Goal: Task Accomplishment & Management: Manage account settings

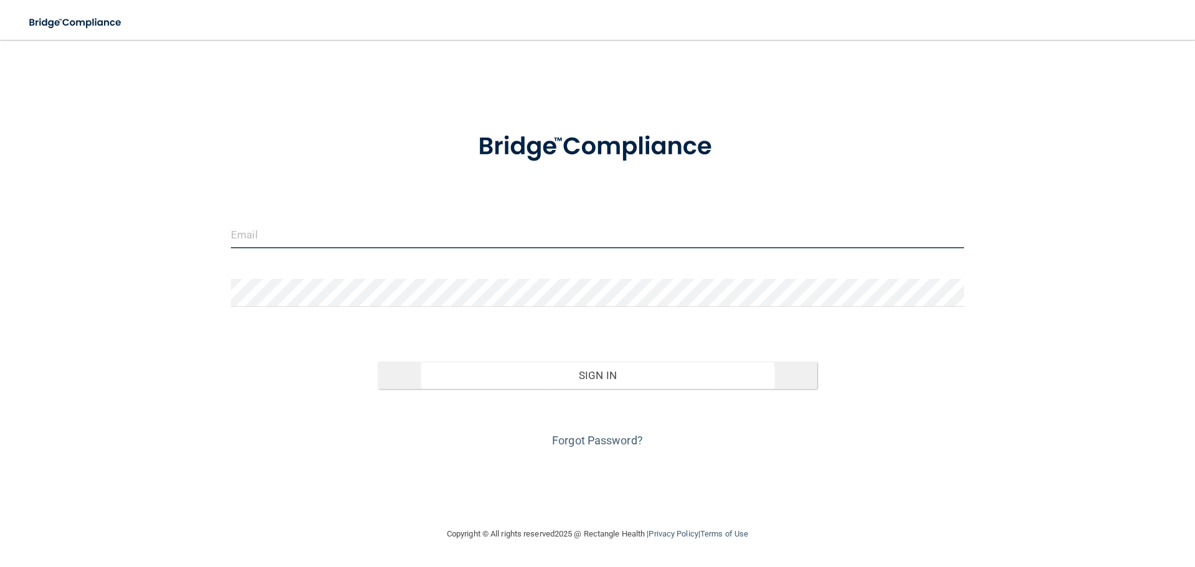
type input "[EMAIL_ADDRESS][DOMAIN_NAME]"
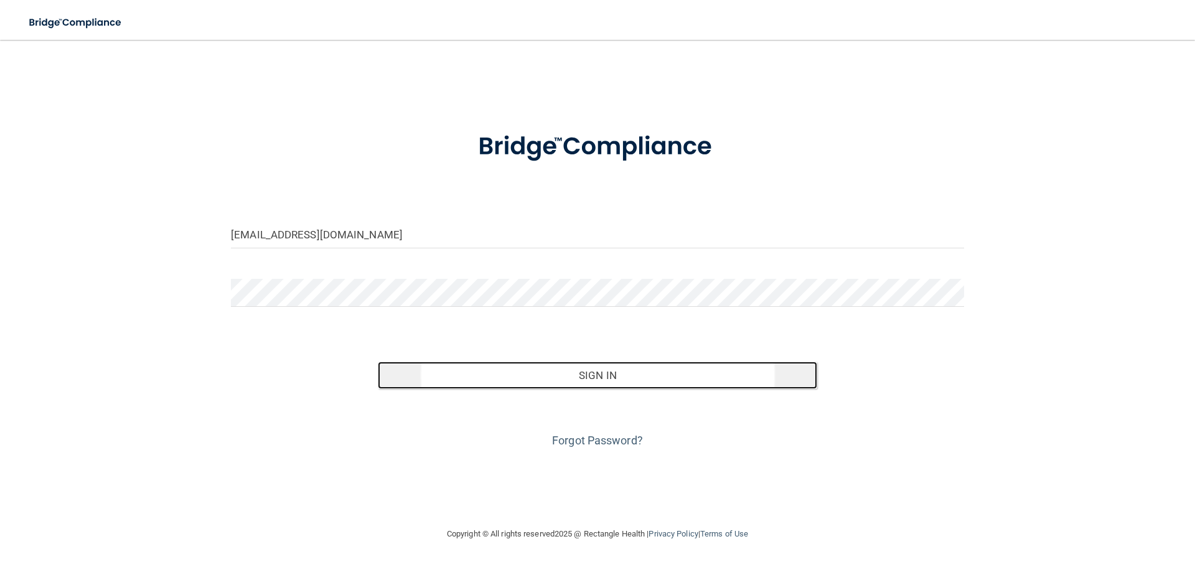
click at [626, 376] on button "Sign In" at bounding box center [598, 375] width 440 height 27
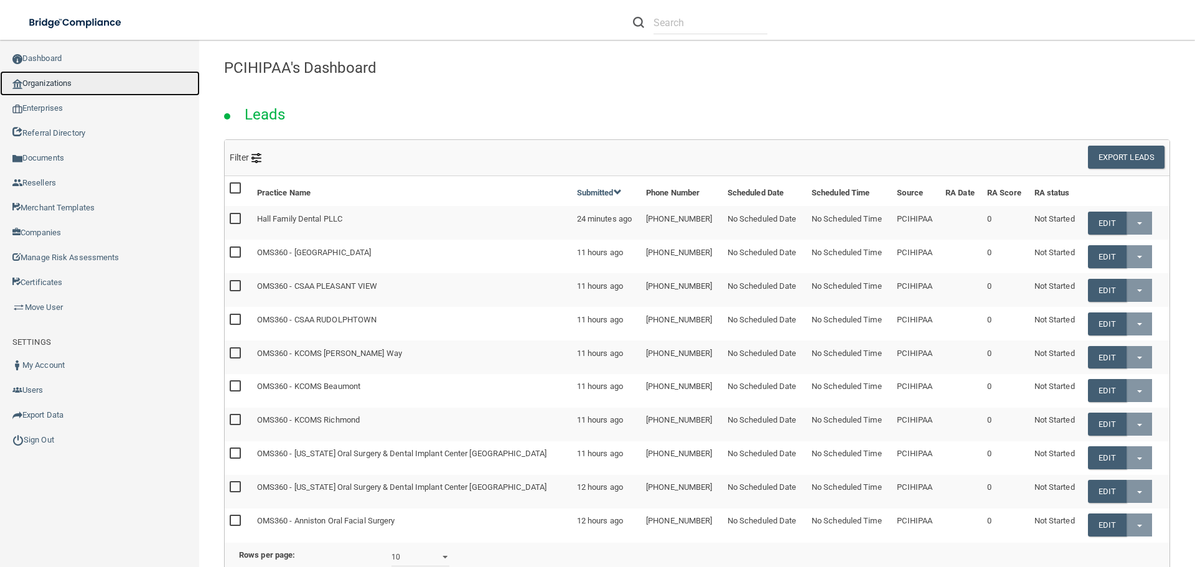
drag, startPoint x: 60, startPoint y: 88, endPoint x: 74, endPoint y: 90, distance: 13.7
click at [60, 88] on link "Organizations" at bounding box center [100, 83] width 200 height 25
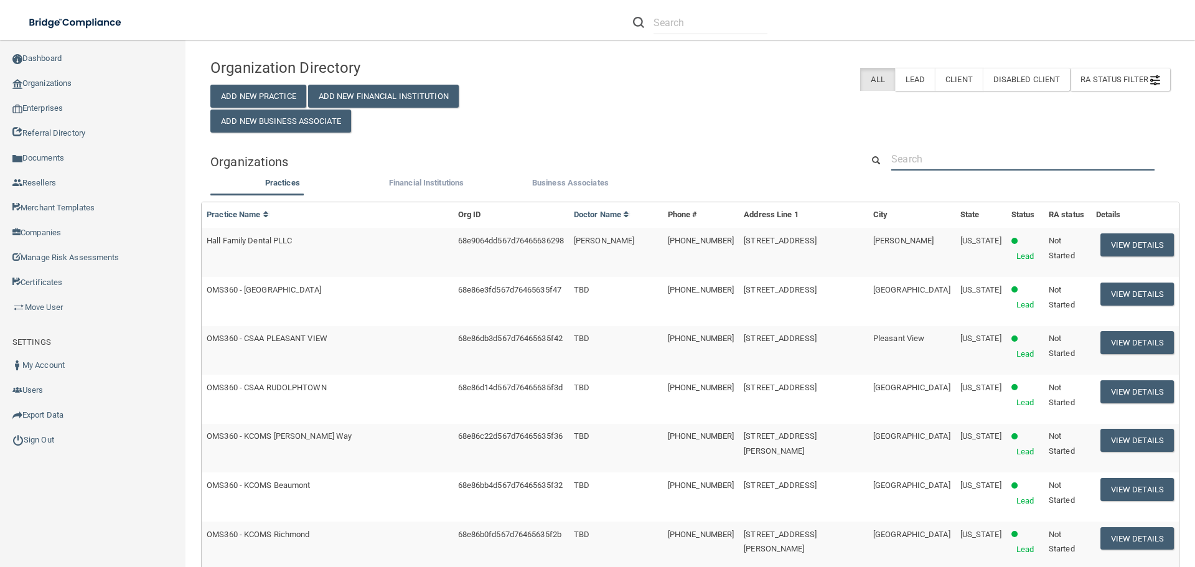
click at [909, 154] on input "text" at bounding box center [1022, 159] width 263 height 23
paste input "Superior Family Vision P.C."
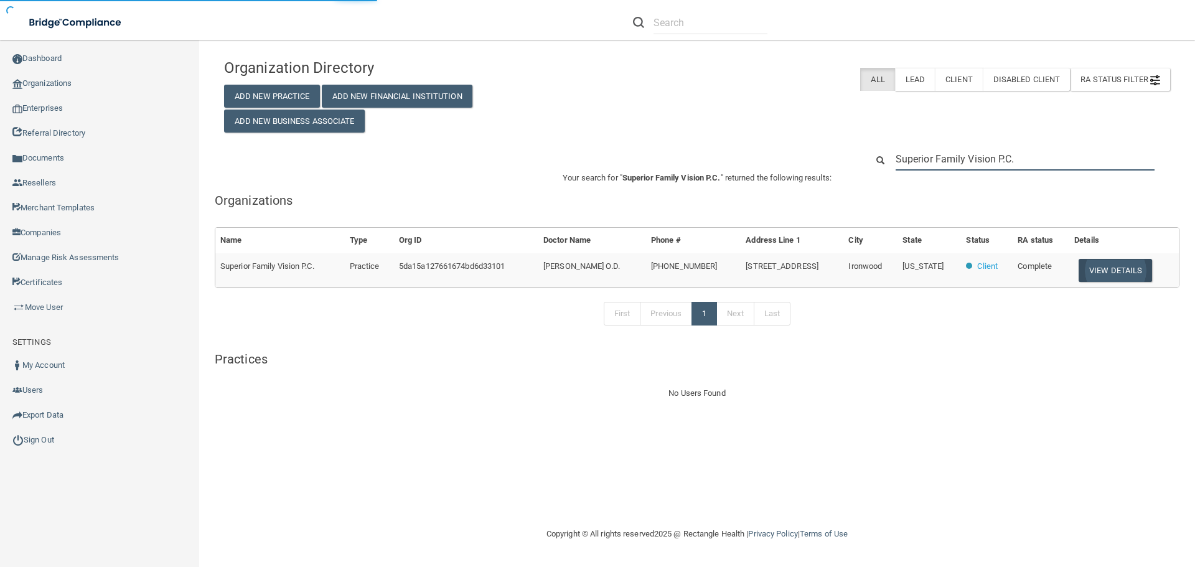
type input "Superior Family Vision P.C."
click at [1131, 273] on button "View Details" at bounding box center [1115, 270] width 73 height 23
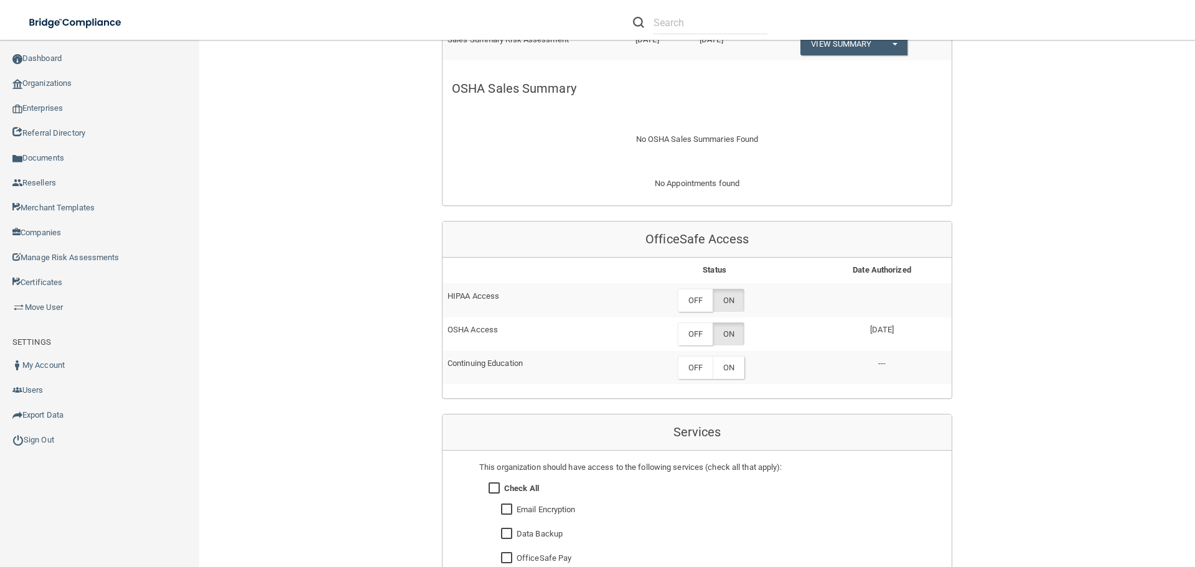
scroll to position [622, 0]
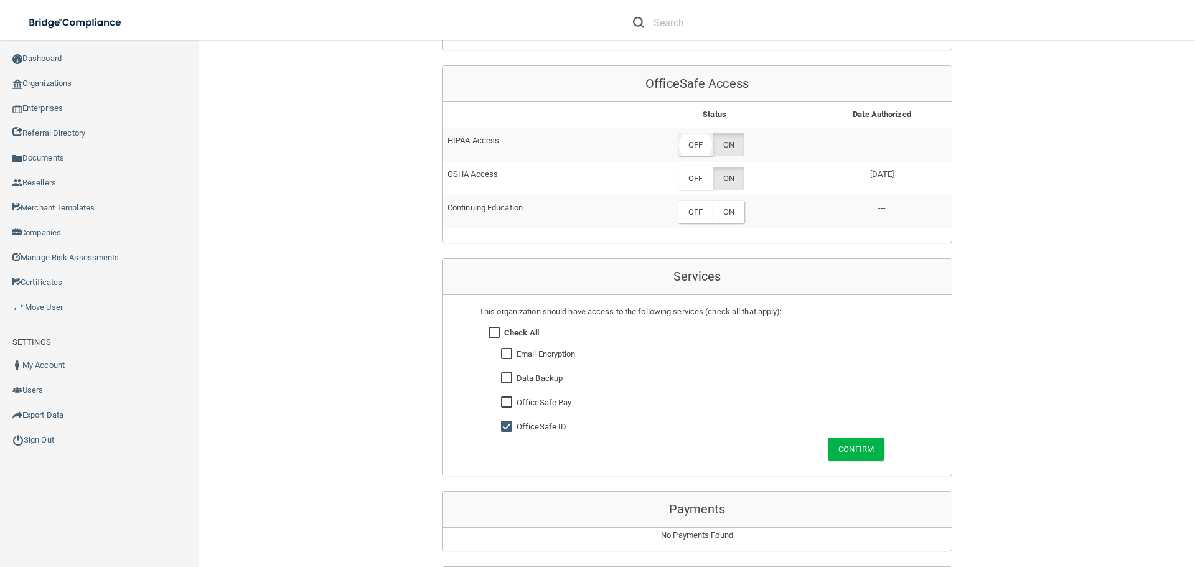
click at [689, 136] on label "OFF" at bounding box center [695, 144] width 35 height 23
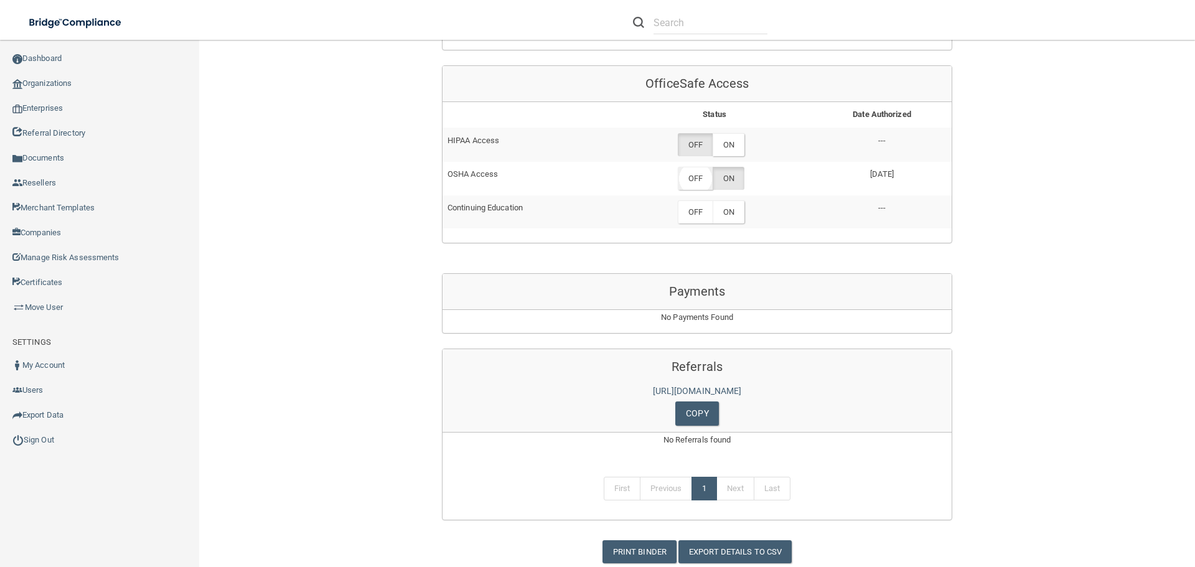
click at [705, 184] on label "OFF" at bounding box center [695, 178] width 35 height 23
